Goal: Task Accomplishment & Management: Manage account settings

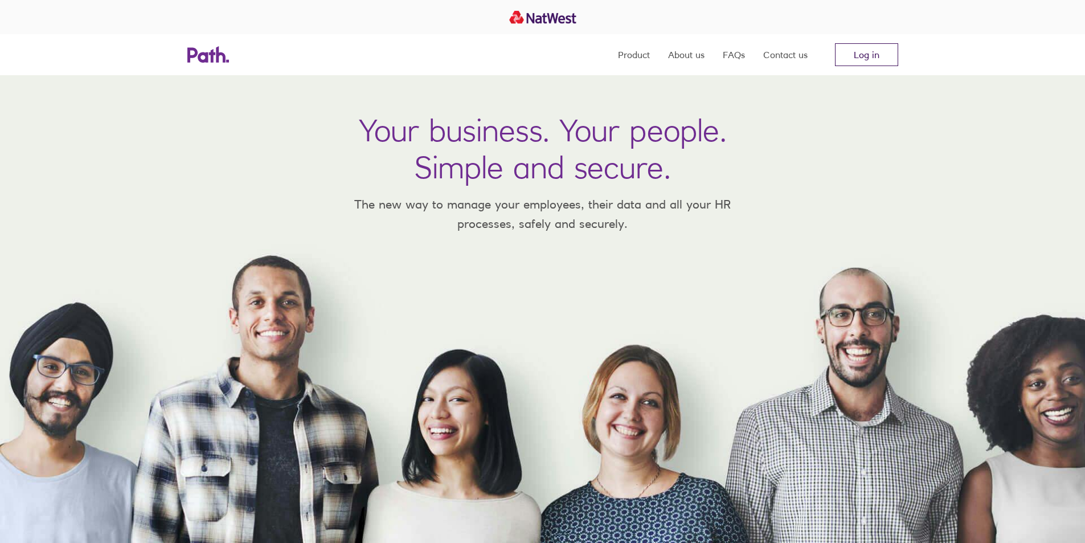
click at [856, 47] on link "Log in" at bounding box center [866, 54] width 63 height 23
